Goal: Find specific page/section: Find specific page/section

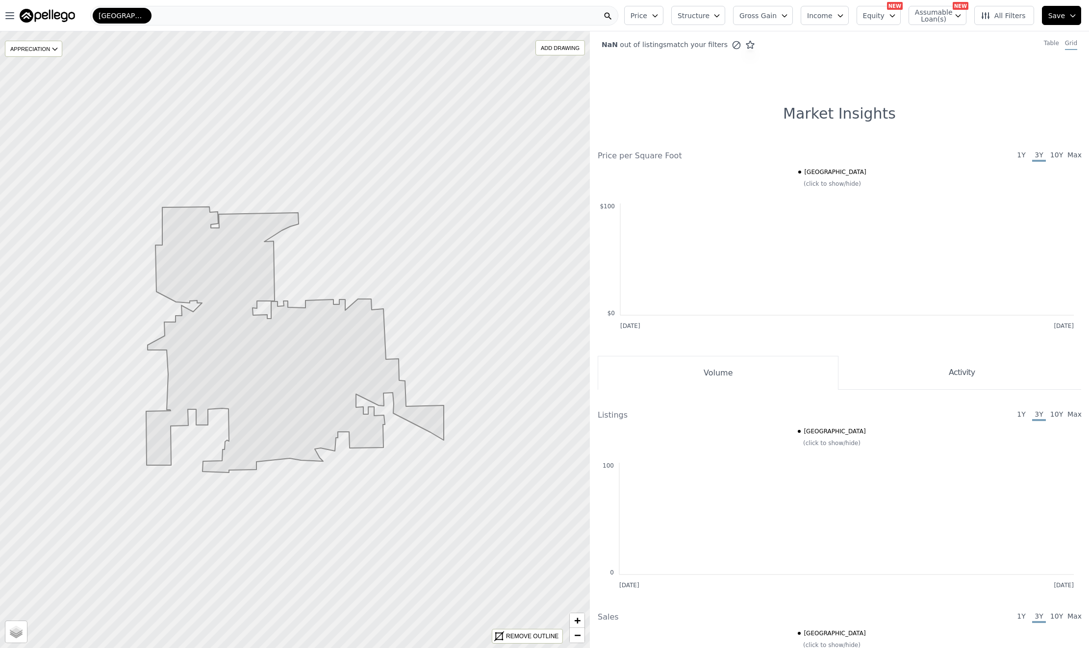
click at [138, 14] on div "[GEOGRAPHIC_DATA]" at bounding box center [354, 16] width 528 height 20
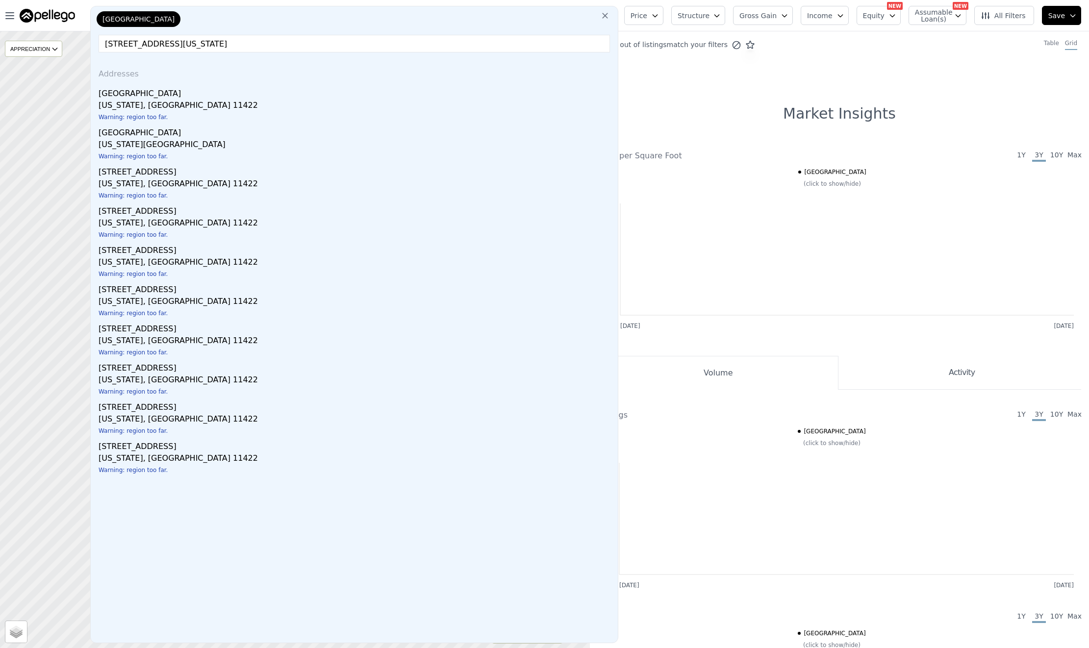
click at [199, 45] on input "[STREET_ADDRESS][US_STATE]" at bounding box center [354, 44] width 511 height 18
drag, startPoint x: 156, startPoint y: 46, endPoint x: 162, endPoint y: 46, distance: 5.9
click at [156, 46] on input "[STREET_ADDRESS][US_STATE]" at bounding box center [354, 44] width 511 height 18
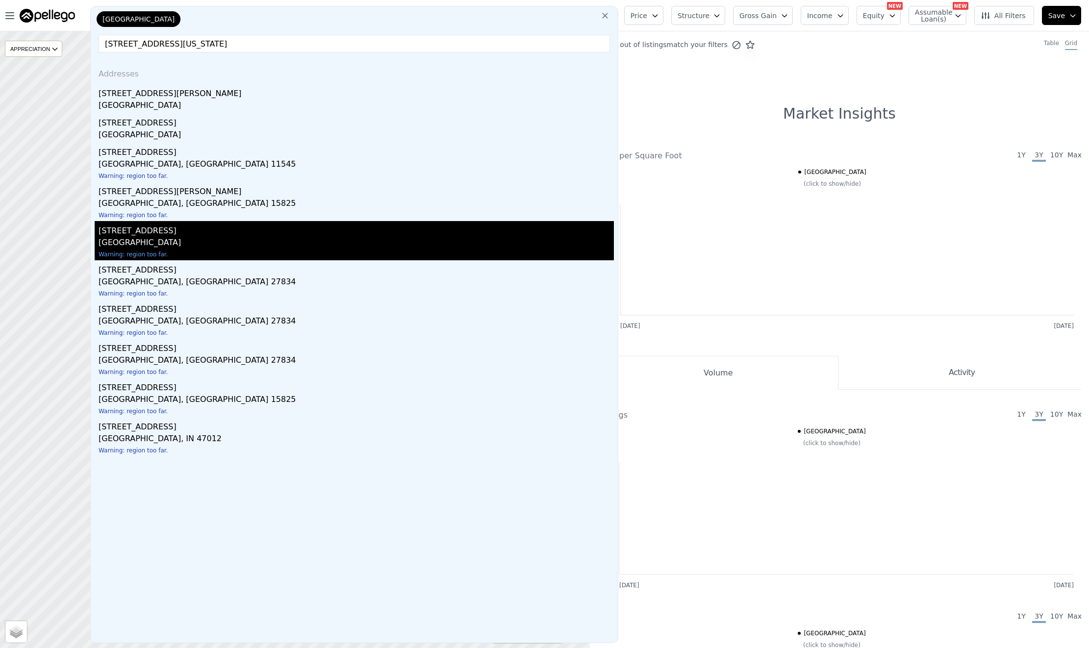
type input "[STREET_ADDRESS][US_STATE]"
click at [198, 239] on div "[GEOGRAPHIC_DATA]" at bounding box center [356, 244] width 515 height 14
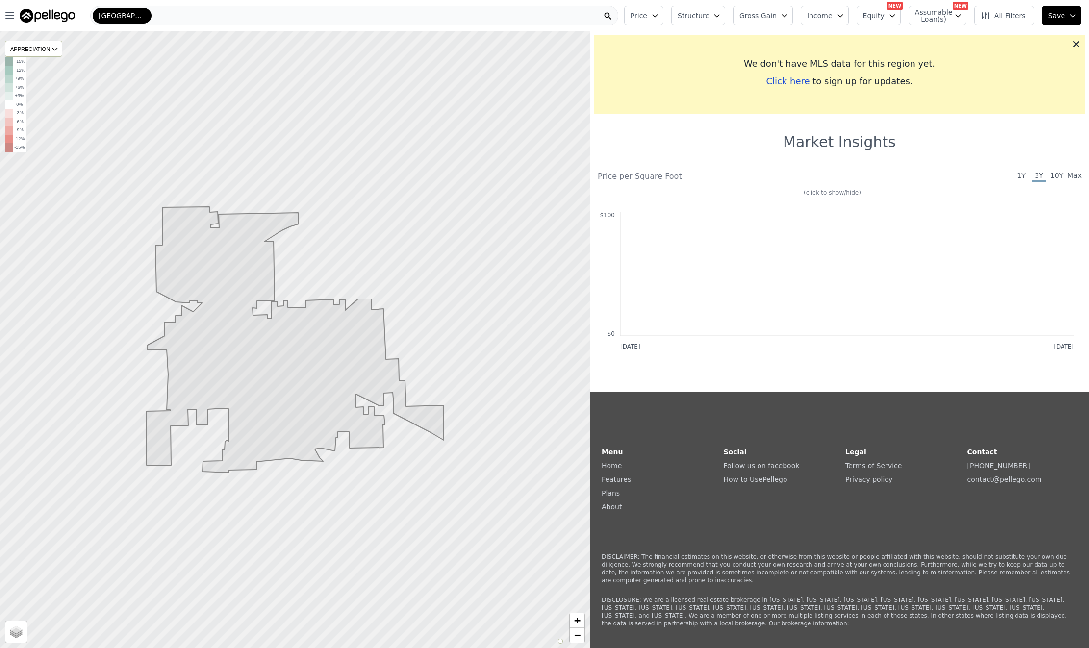
click at [55, 12] on img at bounding box center [47, 16] width 55 height 14
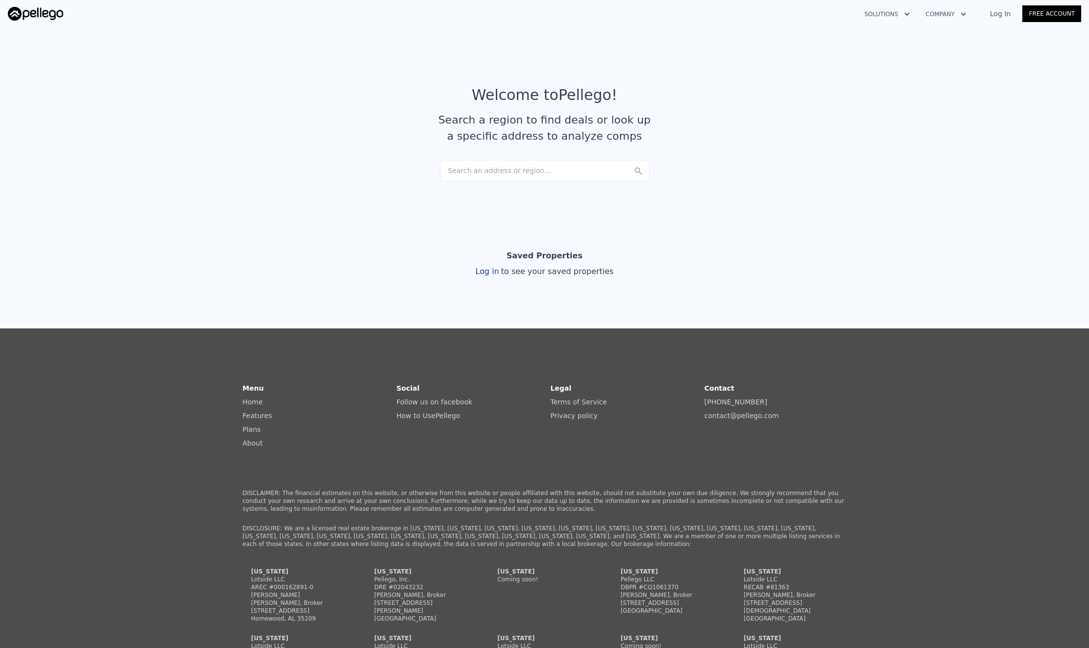
click at [499, 161] on div "Search an address or region..." at bounding box center [545, 171] width 210 height 22
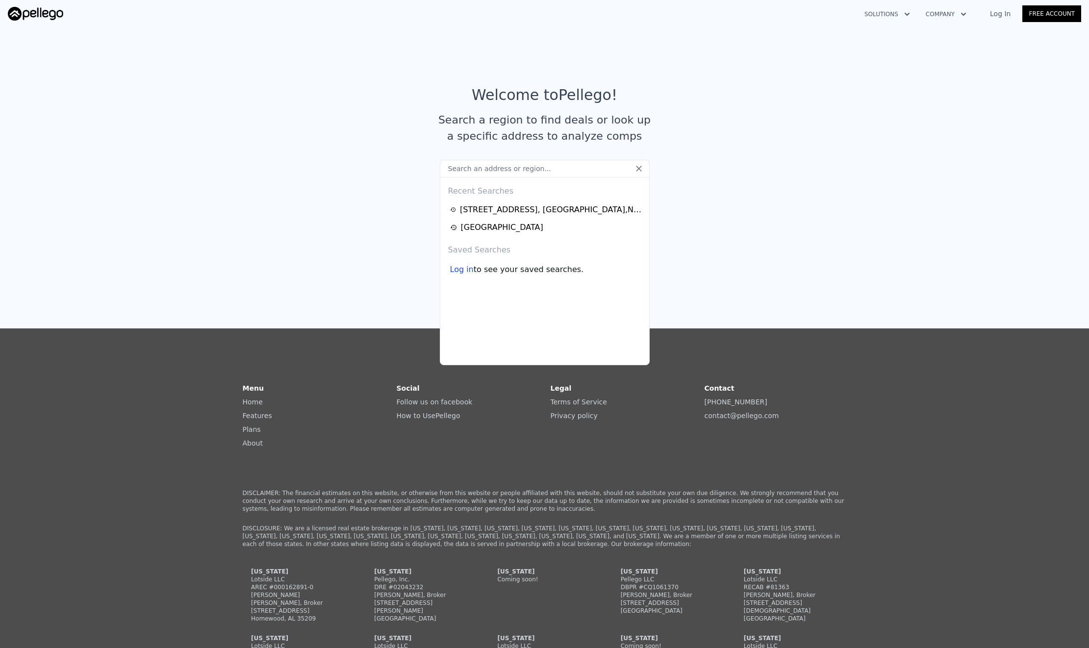
click at [496, 172] on input "text" at bounding box center [545, 169] width 210 height 18
click at [497, 172] on input "text" at bounding box center [545, 169] width 210 height 18
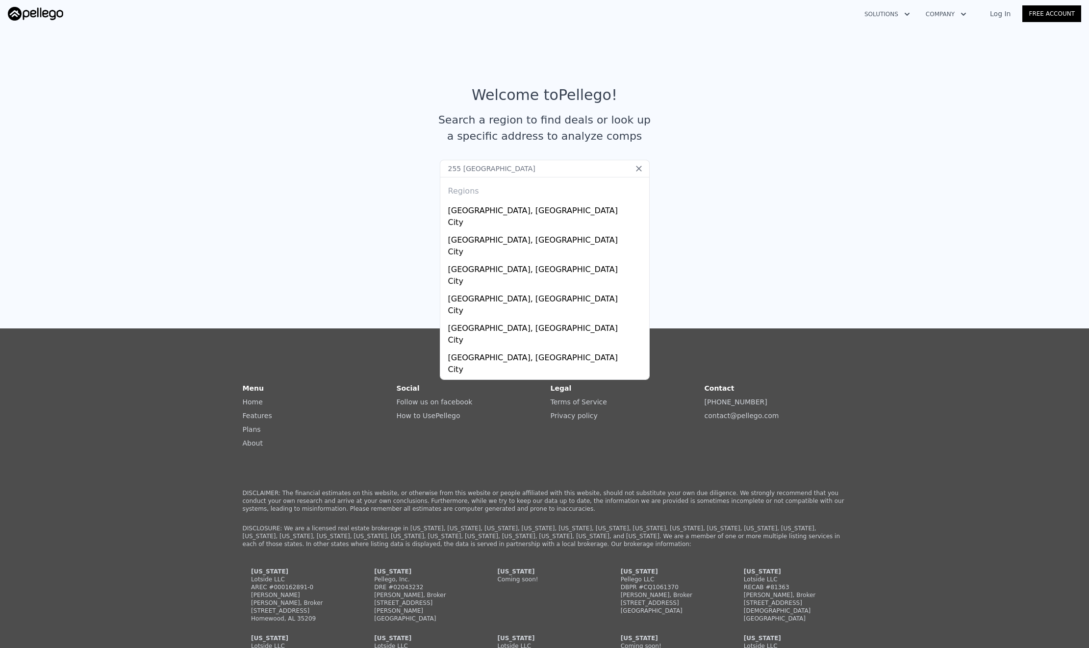
type input "255 [GEOGRAPHIC_DATA]"
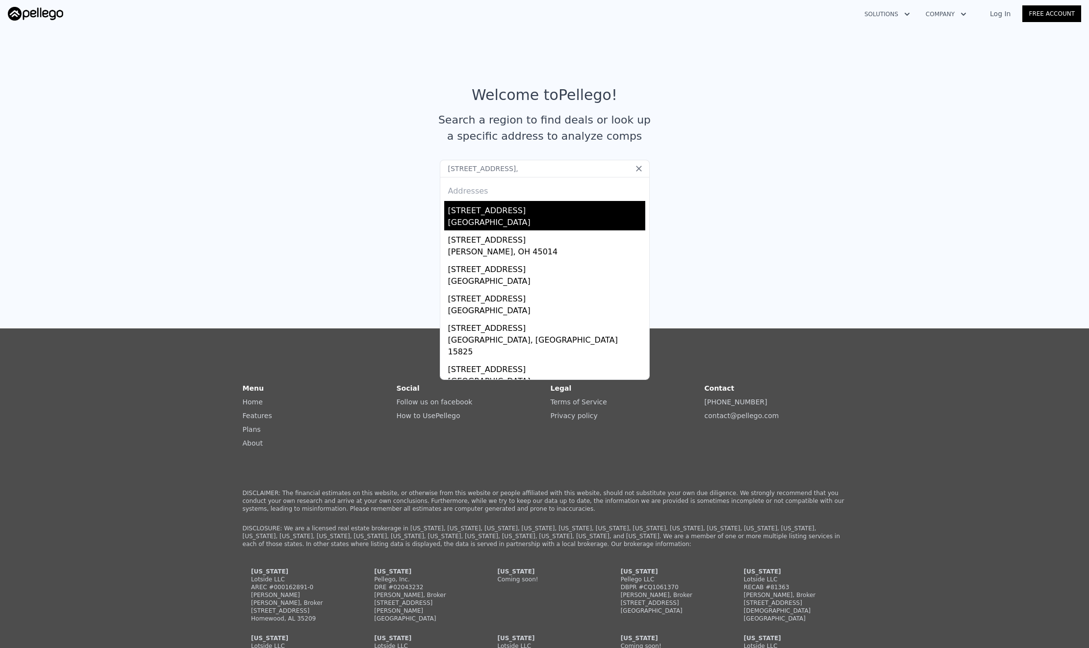
click at [505, 222] on div "[GEOGRAPHIC_DATA]" at bounding box center [546, 224] width 197 height 14
